Goal: Task Accomplishment & Management: Use online tool/utility

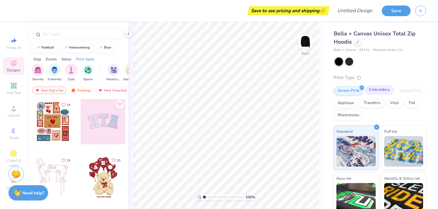
click at [384, 89] on div "Embroidery" at bounding box center [379, 89] width 29 height 9
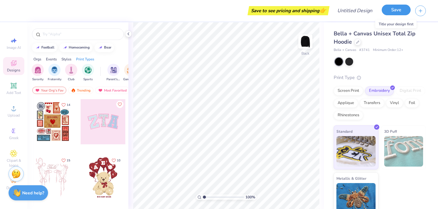
click at [393, 10] on button "Save" at bounding box center [396, 10] width 29 height 11
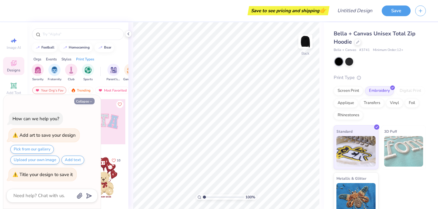
click at [89, 101] on button "Collapse" at bounding box center [84, 101] width 20 height 6
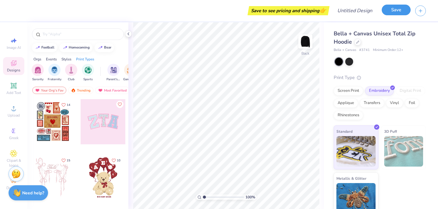
click at [403, 12] on button "Save" at bounding box center [396, 10] width 29 height 11
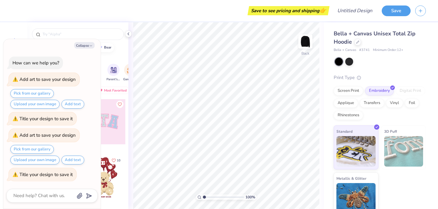
click at [47, 173] on div "Title your design to save it" at bounding box center [45, 174] width 53 height 6
click at [124, 43] on div "football homecoming bear" at bounding box center [77, 47] width 101 height 9
click at [351, 92] on div "Screen Print" at bounding box center [349, 89] width 30 height 9
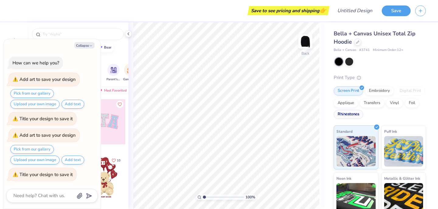
click at [356, 118] on div "Rhinestones" at bounding box center [349, 114] width 30 height 9
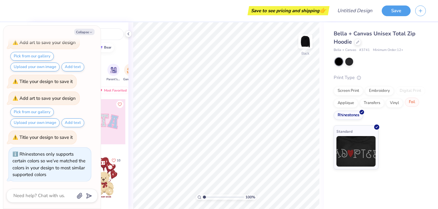
click at [414, 103] on div "Foil" at bounding box center [412, 101] width 14 height 9
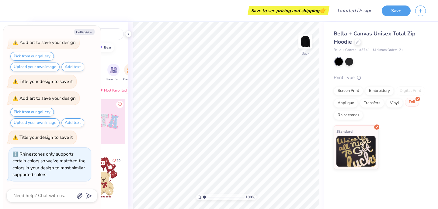
scroll to position [61, 0]
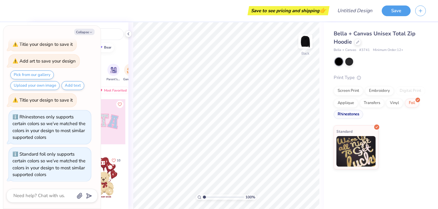
click at [354, 114] on div "Rhinestones" at bounding box center [349, 114] width 30 height 9
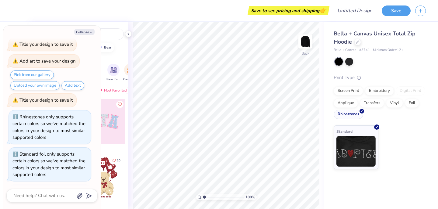
scroll to position [98, 0]
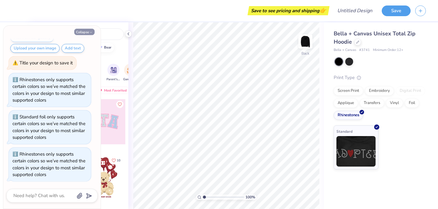
click at [89, 33] on button "Collapse" at bounding box center [84, 32] width 20 height 6
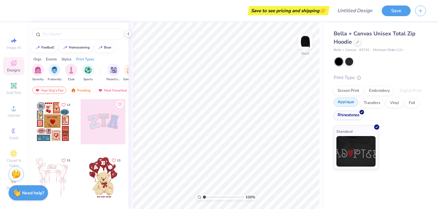
click at [346, 103] on div "Applique" at bounding box center [346, 101] width 24 height 9
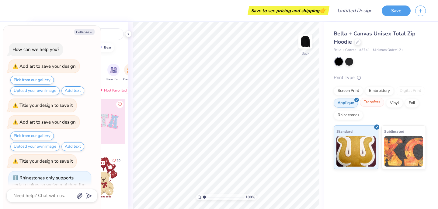
scroll to position [135, 0]
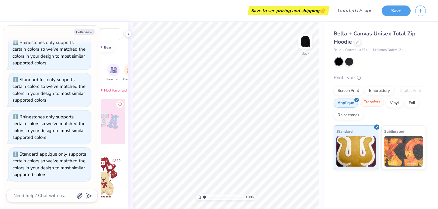
click at [374, 102] on div "Transfers" at bounding box center [372, 101] width 24 height 9
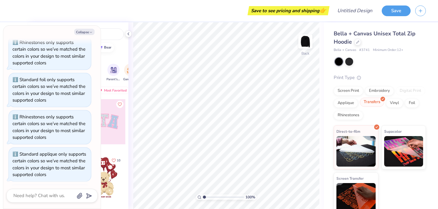
scroll to position [172, 0]
click at [393, 101] on div "Vinyl" at bounding box center [394, 101] width 17 height 9
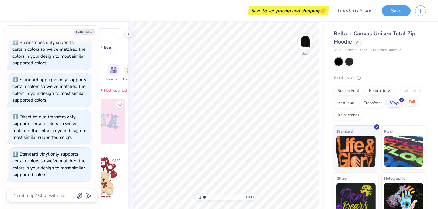
click at [412, 100] on div "Foil" at bounding box center [412, 101] width 14 height 9
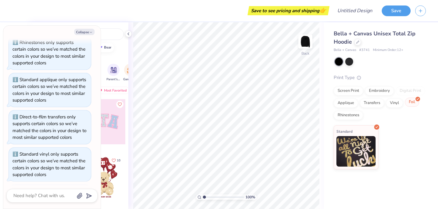
scroll to position [247, 0]
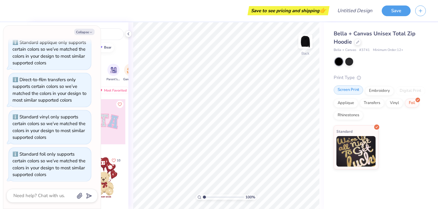
click at [350, 92] on div "Screen Print" at bounding box center [349, 89] width 30 height 9
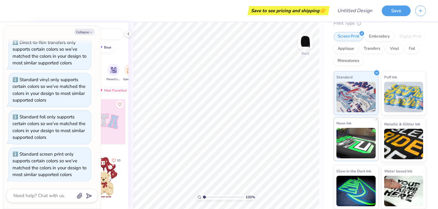
scroll to position [0, 0]
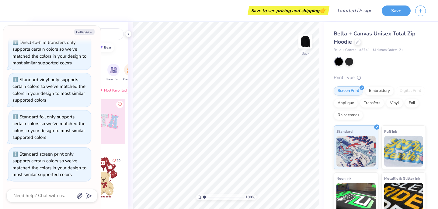
click at [371, 85] on div "Print Type Screen Print Embroidery Digital Print Applique Transfers Vinyl Foil …" at bounding box center [380, 168] width 92 height 189
click at [372, 89] on div "Embroidery" at bounding box center [379, 89] width 29 height 9
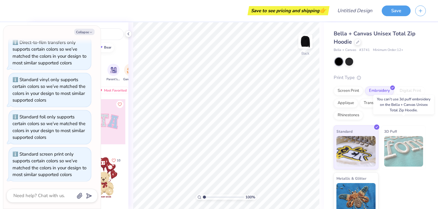
scroll to position [7, 0]
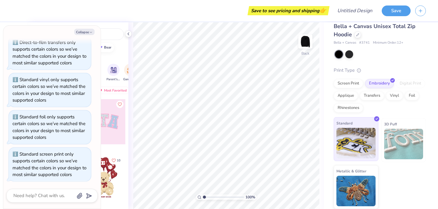
click at [368, 144] on img at bounding box center [356, 143] width 39 height 30
click at [376, 119] on icon at bounding box center [377, 118] width 3 height 3
click at [86, 33] on button "Collapse" at bounding box center [84, 32] width 20 height 6
type textarea "x"
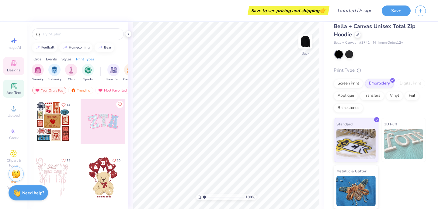
click at [16, 89] on div "Add Text" at bounding box center [13, 88] width 21 height 18
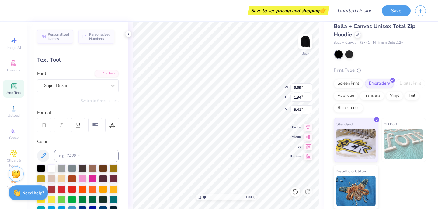
type input "1.39"
type input "2.67"
type input "0.77"
type textarea "JWo"
type input "1.87"
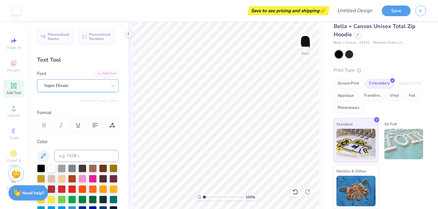
click at [96, 86] on div "Super Dream" at bounding box center [76, 85] width 64 height 9
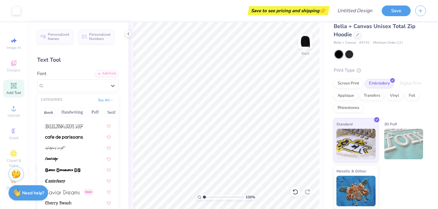
scroll to position [702, 0]
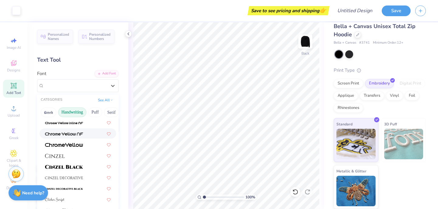
click at [72, 110] on button "Handwriting" at bounding box center [72, 112] width 28 height 10
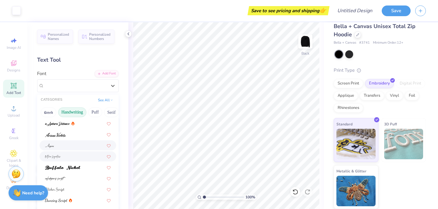
scroll to position [9, 0]
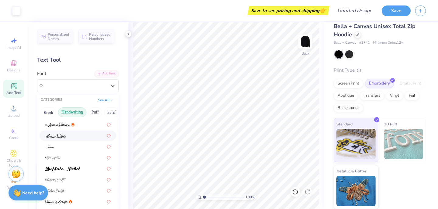
click at [67, 137] on div at bounding box center [78, 135] width 66 height 6
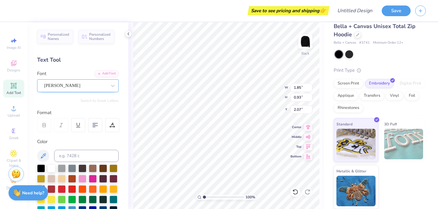
click at [93, 84] on div "[PERSON_NAME]" at bounding box center [76, 85] width 64 height 9
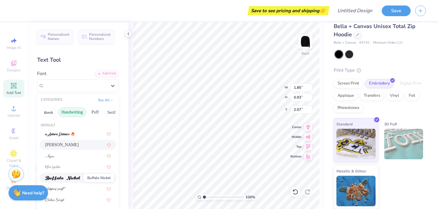
click at [79, 177] on img at bounding box center [62, 178] width 35 height 4
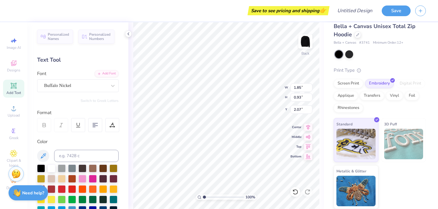
type input "2.05"
type input "0.98"
type input "2.05"
click at [82, 86] on div "Buffalo Nickel" at bounding box center [76, 85] width 64 height 9
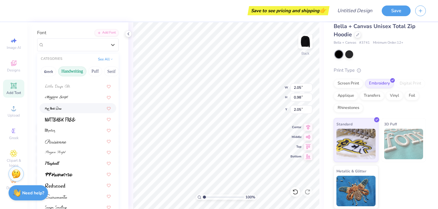
scroll to position [42, 0]
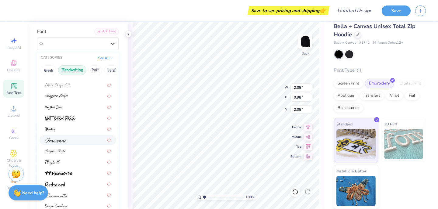
click at [70, 141] on div at bounding box center [78, 139] width 66 height 6
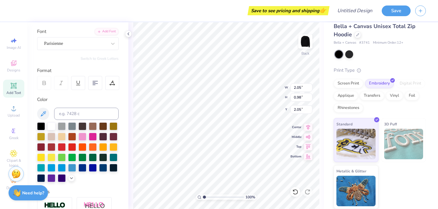
type input "2.80"
type input "1.26"
type input "1.90"
click at [89, 40] on div "Parisienne" at bounding box center [76, 43] width 64 height 9
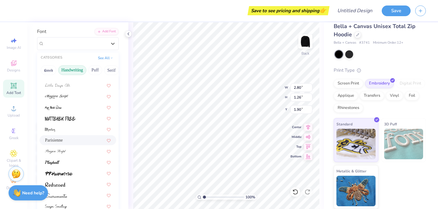
scroll to position [138, 0]
click at [73, 195] on div at bounding box center [78, 194] width 66 height 6
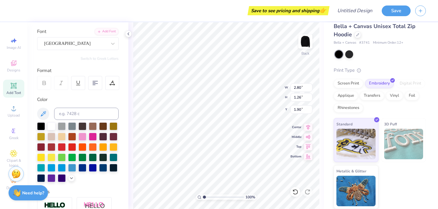
type input "2.50"
type input "1.25"
type input "1.91"
click at [77, 42] on div "[GEOGRAPHIC_DATA]" at bounding box center [76, 43] width 64 height 9
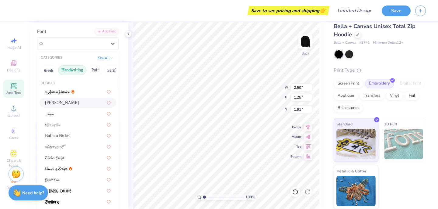
click at [76, 103] on div "[PERSON_NAME]" at bounding box center [78, 102] width 66 height 6
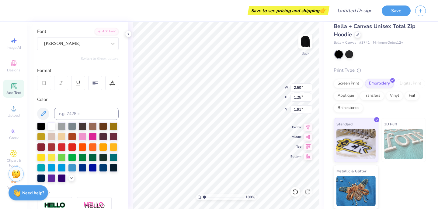
type input "1.85"
type input "0.93"
type input "2.07"
click at [77, 42] on div "[PERSON_NAME]" at bounding box center [76, 43] width 64 height 9
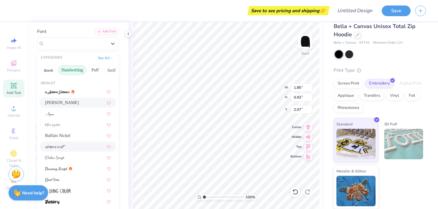
click at [71, 143] on div at bounding box center [78, 146] width 77 height 10
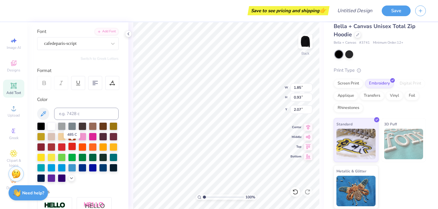
type input "1.81"
type input "1.02"
type input "2.02"
click at [73, 43] on div "cafedeparis-script" at bounding box center [76, 43] width 64 height 9
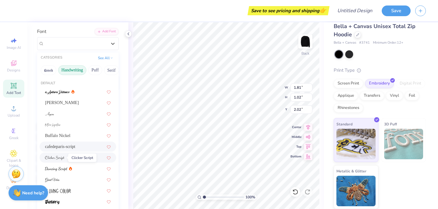
click at [58, 159] on img at bounding box center [54, 158] width 19 height 4
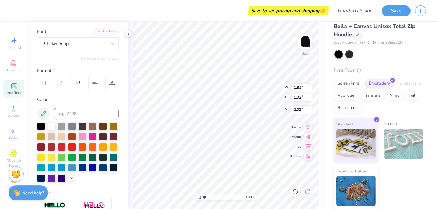
type input "1.76"
type input "1.46"
type input "1.80"
click at [90, 42] on div "Clicker Script" at bounding box center [76, 43] width 64 height 9
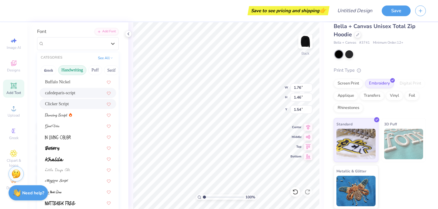
scroll to position [54, 0]
click at [70, 128] on div at bounding box center [78, 125] width 66 height 6
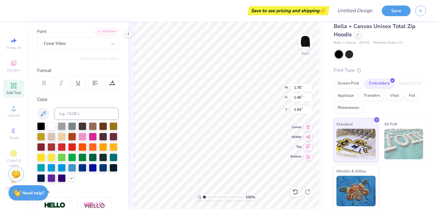
type input "3.07"
type input "1.30"
type input "1.62"
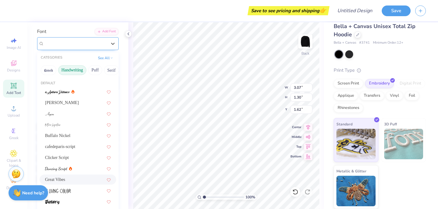
click at [90, 42] on div "Great Vibes" at bounding box center [76, 43] width 64 height 9
click at [68, 127] on div at bounding box center [78, 124] width 66 height 6
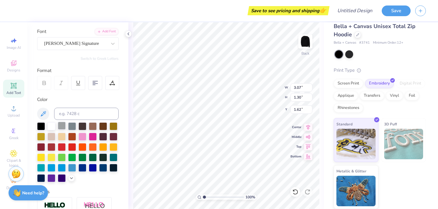
type input "2.99"
type input "2.28"
type input "1.13"
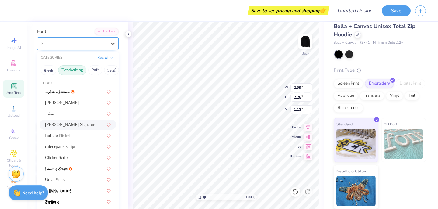
click at [86, 46] on div "[PERSON_NAME] Signature" at bounding box center [76, 43] width 64 height 9
click at [79, 155] on div "Clicker Script" at bounding box center [78, 157] width 66 height 6
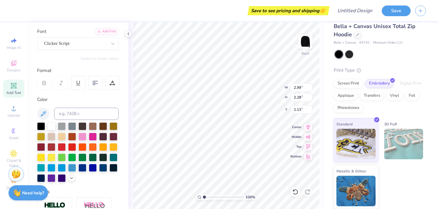
type input "1.76"
type input "1.46"
type input "1.54"
click at [305, 42] on img at bounding box center [306, 41] width 24 height 24
click at [10, 87] on icon at bounding box center [13, 85] width 7 height 7
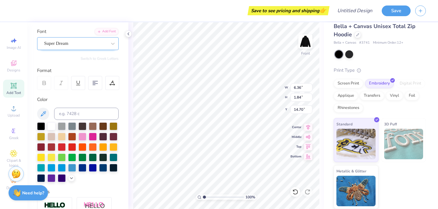
type textarea "JWo"
click at [82, 41] on div "Super Dream" at bounding box center [76, 43] width 64 height 9
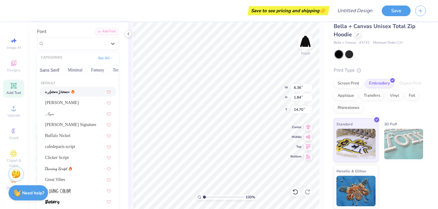
scroll to position [0, 179]
click at [46, 69] on button "Minimal" at bounding box center [43, 70] width 21 height 10
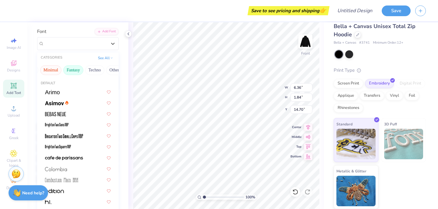
scroll to position [0, 171]
click at [77, 70] on button "Fantasy" at bounding box center [75, 70] width 20 height 10
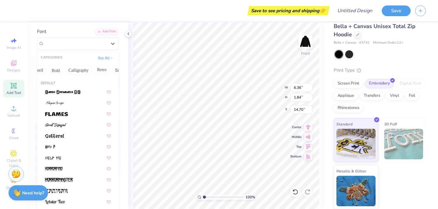
scroll to position [0, 65]
click at [81, 72] on button "Calligraphy" at bounding box center [85, 70] width 27 height 10
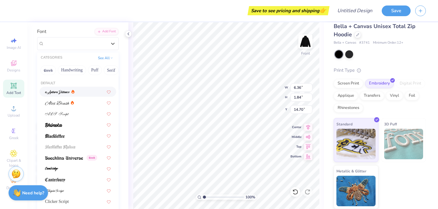
scroll to position [0, 0]
click at [81, 72] on button "Handwriting" at bounding box center [72, 70] width 28 height 10
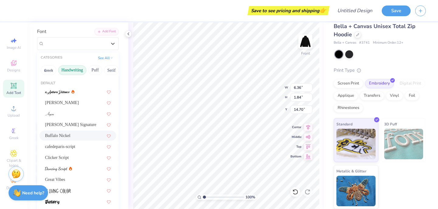
click at [73, 137] on div "Buffalo Nickel" at bounding box center [78, 135] width 66 height 6
click at [76, 48] on div "Buffalo Nickel" at bounding box center [78, 43] width 82 height 13
click at [84, 114] on div at bounding box center [78, 113] width 66 height 6
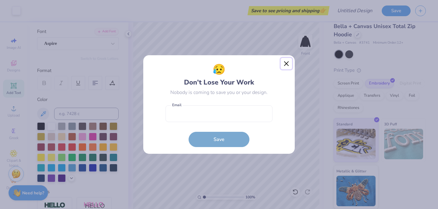
click at [287, 62] on button "Close" at bounding box center [287, 64] width 12 height 12
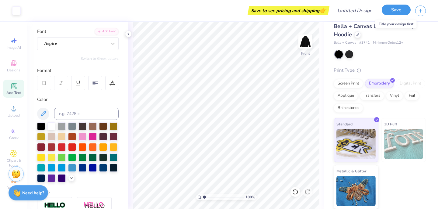
click at [399, 13] on button "Save" at bounding box center [396, 10] width 29 height 11
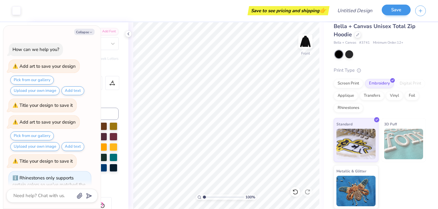
scroll to position [301, 0]
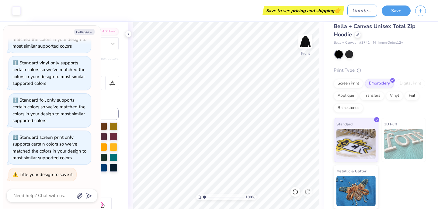
type textarea "x"
click at [350, 16] on input "Design Title" at bounding box center [363, 11] width 30 height 12
click at [351, 13] on input "Design Title" at bounding box center [363, 11] width 30 height 12
type input "B"
type textarea "x"
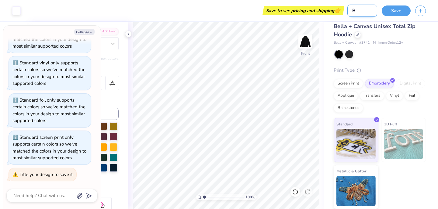
type input "Be"
type textarea "x"
type input "[PERSON_NAME]"
type textarea "x"
type input "[PERSON_NAME]"
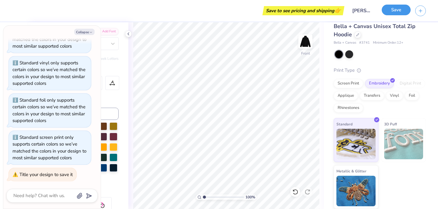
click at [396, 11] on button "Save" at bounding box center [396, 10] width 29 height 11
type textarea "x"
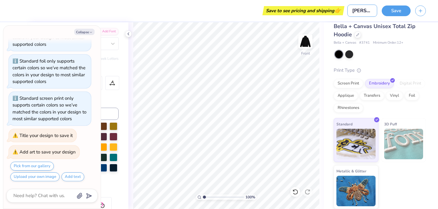
type input "Be"
type textarea "x"
type input "Be"
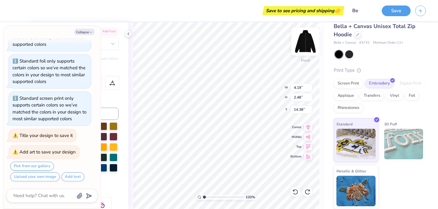
type textarea "x"
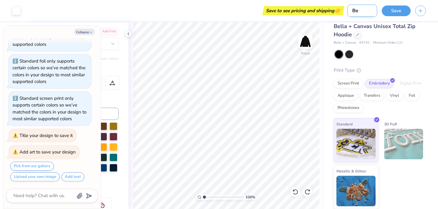
click at [368, 14] on input "Be" at bounding box center [363, 11] width 30 height 12
type input "[PERSON_NAME]"
type textarea "x"
type input "[PERSON_NAME]"
click at [393, 13] on button "Save" at bounding box center [396, 10] width 29 height 11
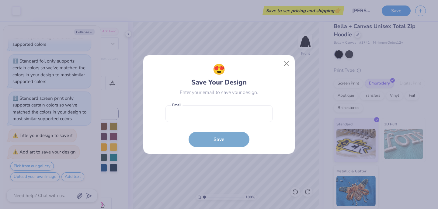
click at [283, 89] on div "😍 Save Your Design Enter your email to save your design. Email is a required fi…" at bounding box center [219, 104] width 138 height 85
click at [283, 61] on button "Close" at bounding box center [287, 64] width 12 height 12
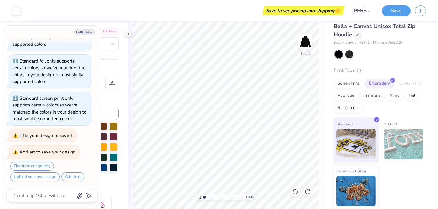
type textarea "x"
